Goal: Use online tool/utility

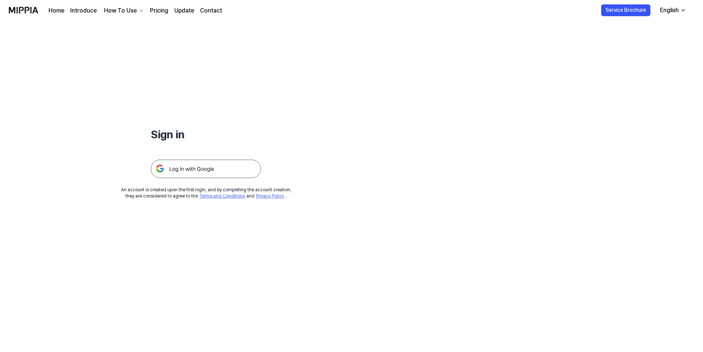
click at [219, 169] on img at bounding box center [206, 168] width 110 height 18
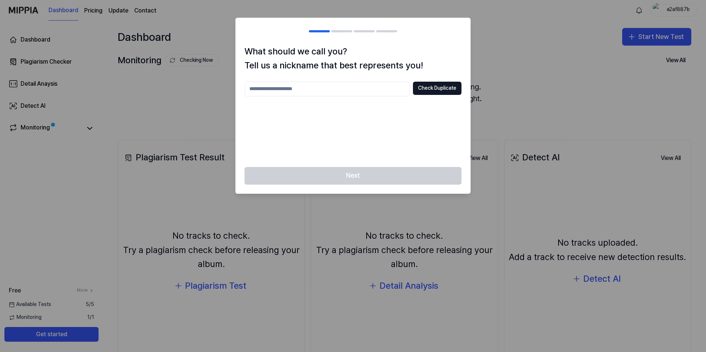
click at [377, 91] on input "text" at bounding box center [326, 89] width 165 height 15
type input "******"
click at [435, 87] on button "Check Duplicate" at bounding box center [437, 88] width 49 height 13
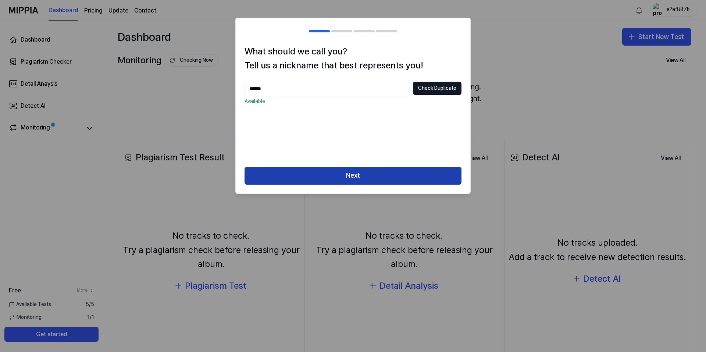
click at [371, 177] on button "Next" at bounding box center [352, 176] width 217 height 18
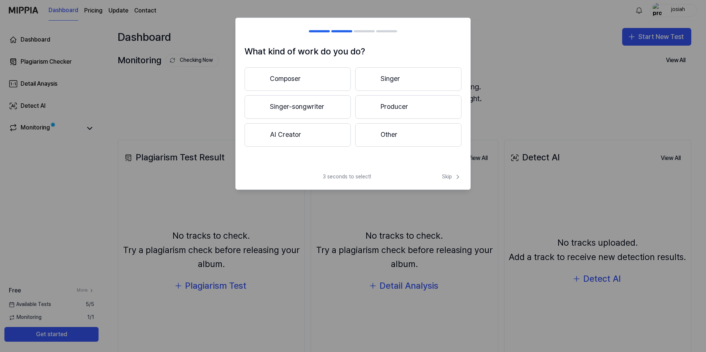
click at [319, 81] on button "Composer" at bounding box center [297, 79] width 106 height 24
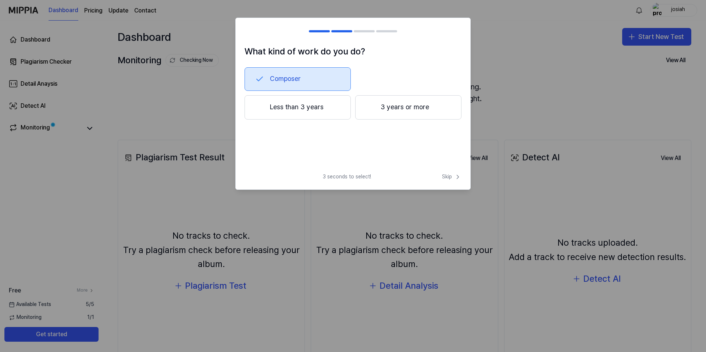
click at [392, 110] on button "3 years or more" at bounding box center [408, 107] width 106 height 24
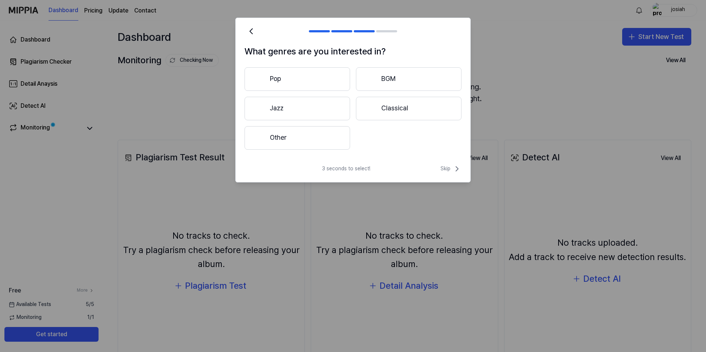
click at [322, 139] on button "Other" at bounding box center [296, 138] width 105 height 24
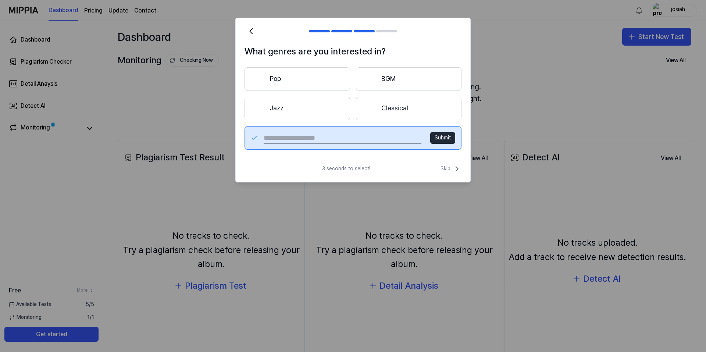
click at [372, 138] on input "text" at bounding box center [342, 138] width 158 height 12
type input "*******"
click at [448, 137] on button "Submit" at bounding box center [442, 138] width 25 height 12
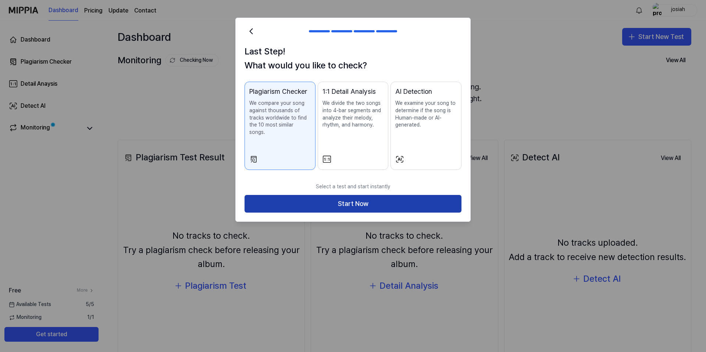
click at [339, 198] on button "Start Now" at bounding box center [352, 204] width 217 height 18
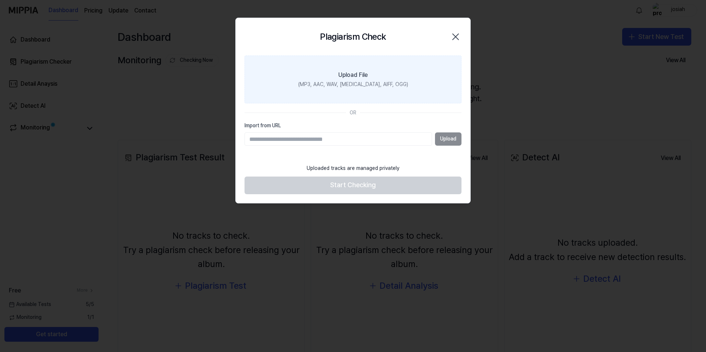
click at [378, 85] on div "(MP3, AAC, WAV, [MEDICAL_DATA], AIFF, OGG)" at bounding box center [353, 84] width 110 height 7
click at [0, 0] on input "Upload File (MP3, AAC, WAV, [MEDICAL_DATA], AIFF, OGG)" at bounding box center [0, 0] width 0 height 0
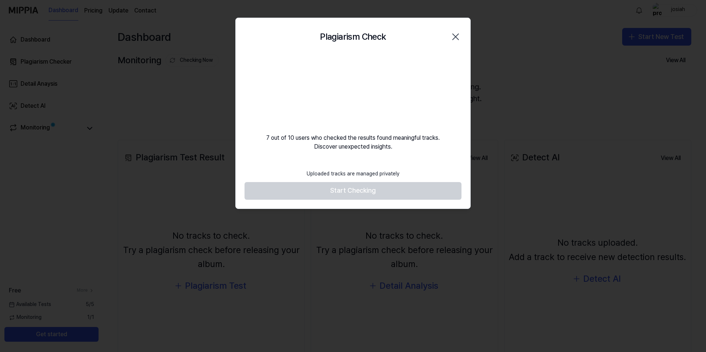
click at [362, 98] on video at bounding box center [353, 90] width 71 height 71
click at [456, 37] on icon "button" at bounding box center [455, 37] width 12 height 12
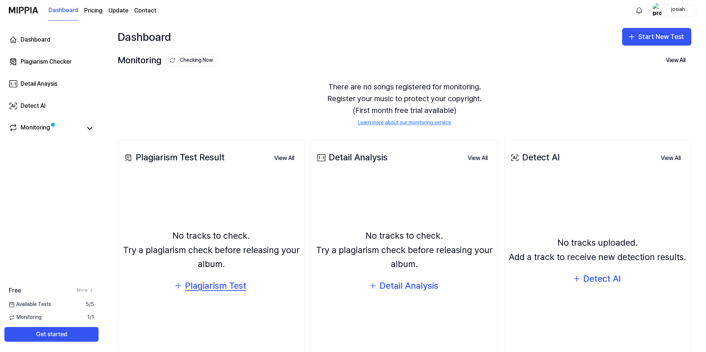
click at [198, 291] on div "Plagiarism Test" at bounding box center [215, 286] width 61 height 14
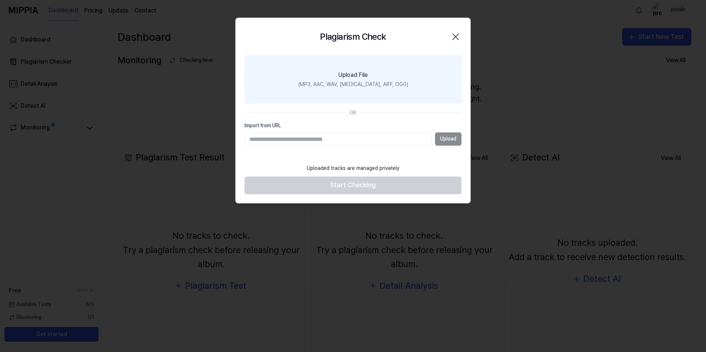
click at [361, 82] on div "(MP3, AAC, WAV, [MEDICAL_DATA], AIFF, OGG)" at bounding box center [353, 84] width 110 height 7
click at [0, 0] on input "Upload File (MP3, AAC, WAV, [MEDICAL_DATA], AIFF, OGG)" at bounding box center [0, 0] width 0 height 0
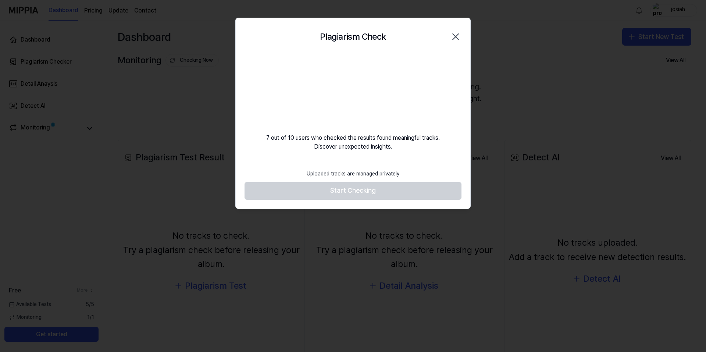
click at [342, 100] on video at bounding box center [353, 90] width 71 height 71
